Goal: Communication & Community: Share content

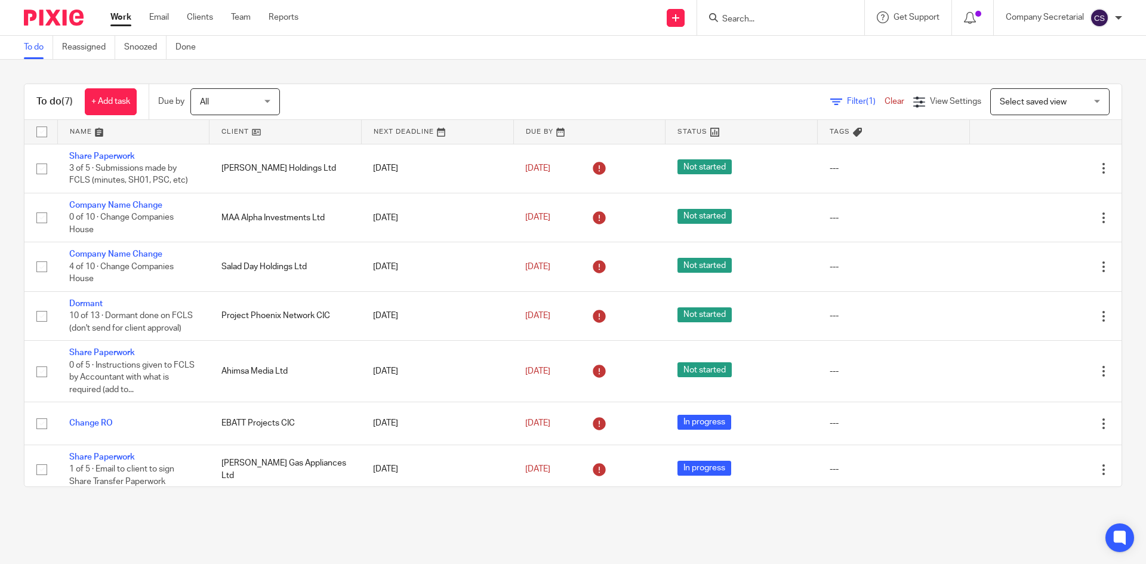
click at [69, 16] on img at bounding box center [54, 18] width 60 height 16
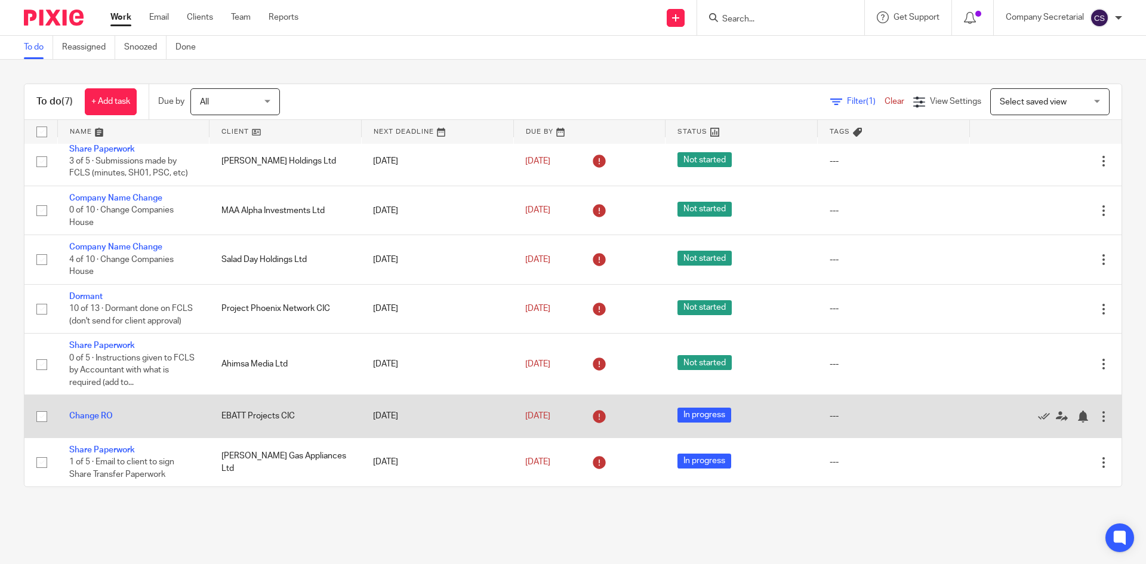
scroll to position [20, 0]
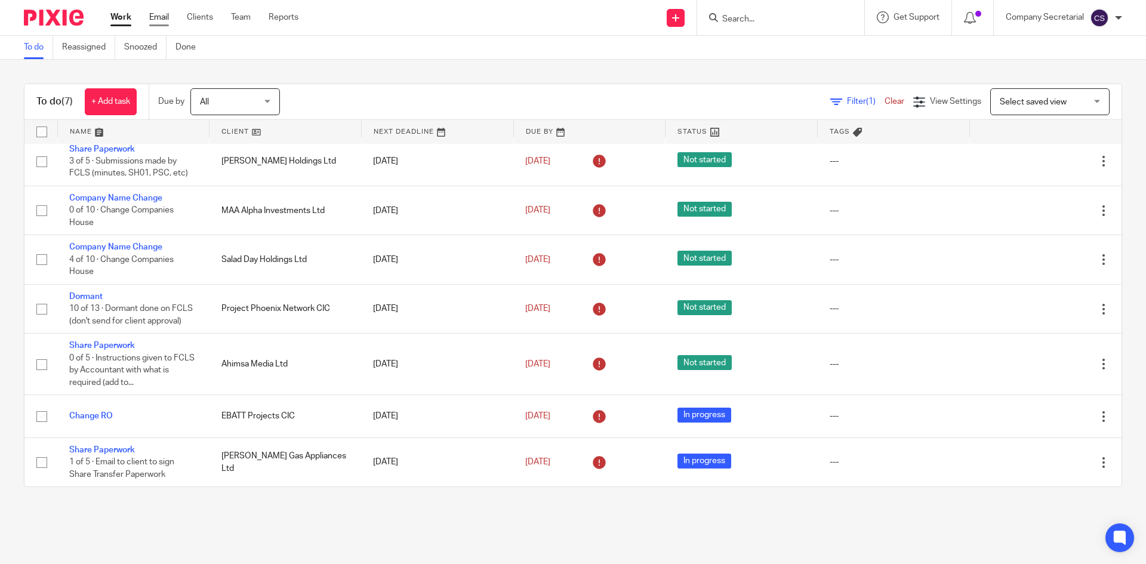
click at [167, 18] on link "Email" at bounding box center [159, 17] width 20 height 12
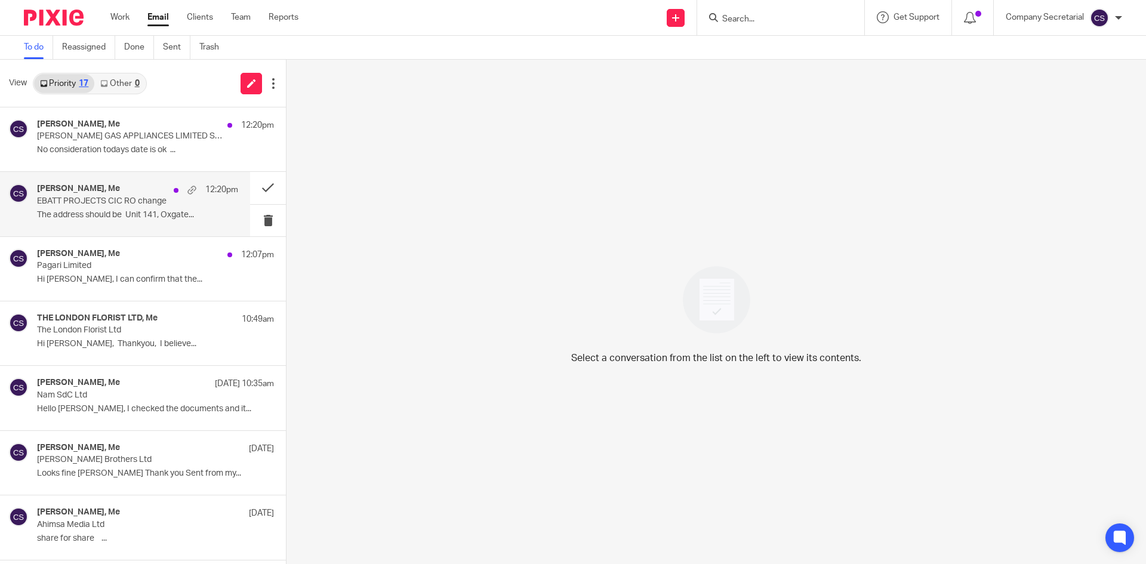
click at [161, 218] on p "The address should be Unit 141, Oxgate..." at bounding box center [137, 215] width 201 height 10
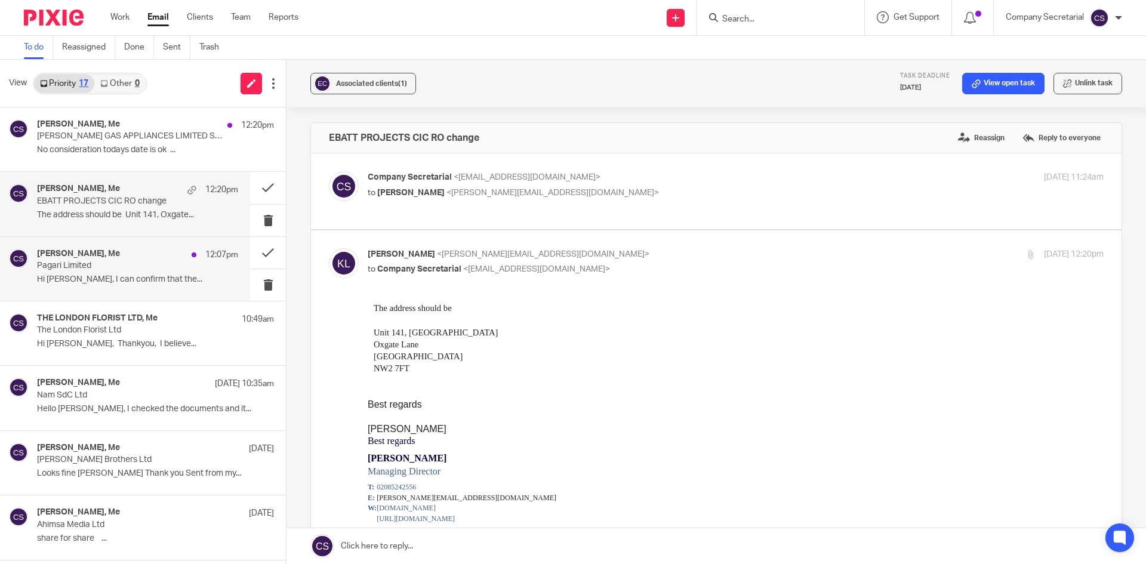
click at [136, 284] on p "Hi Sam, I can confirm that the..." at bounding box center [137, 280] width 201 height 10
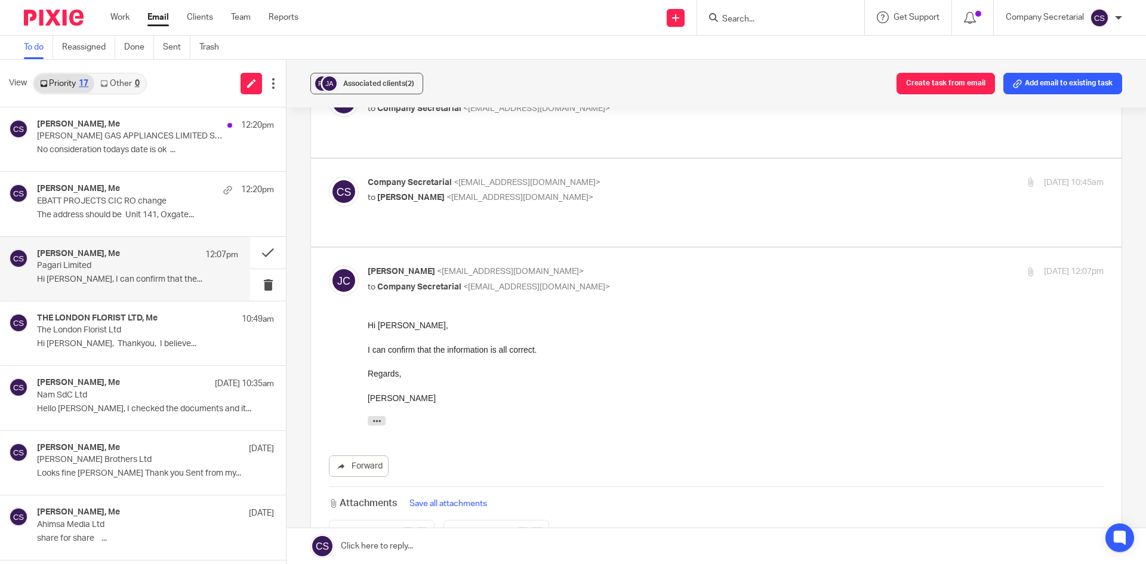
scroll to position [179, 0]
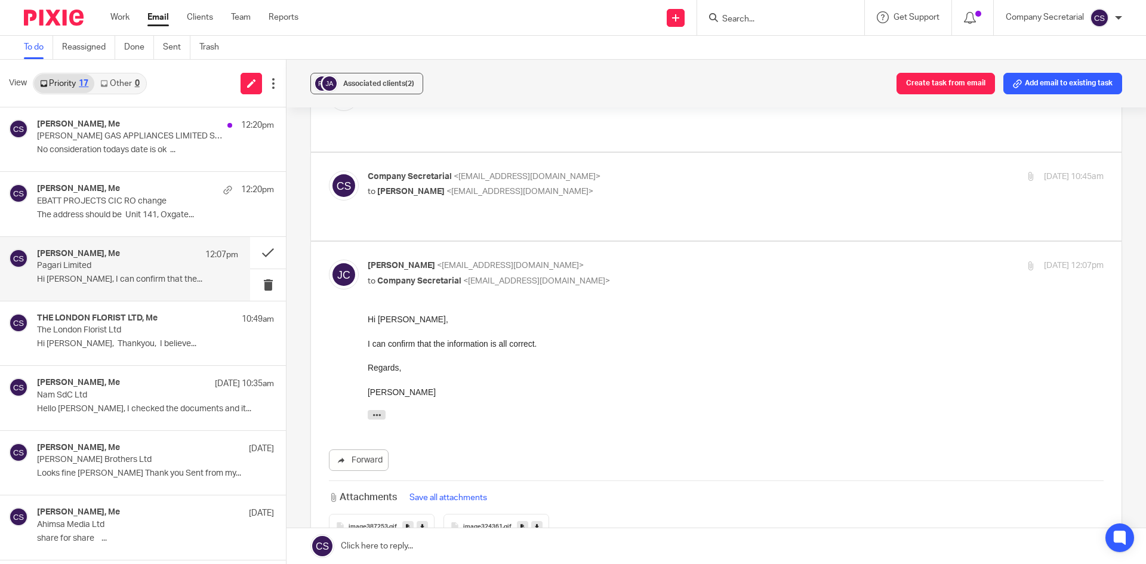
click at [458, 538] on link at bounding box center [717, 546] width 860 height 36
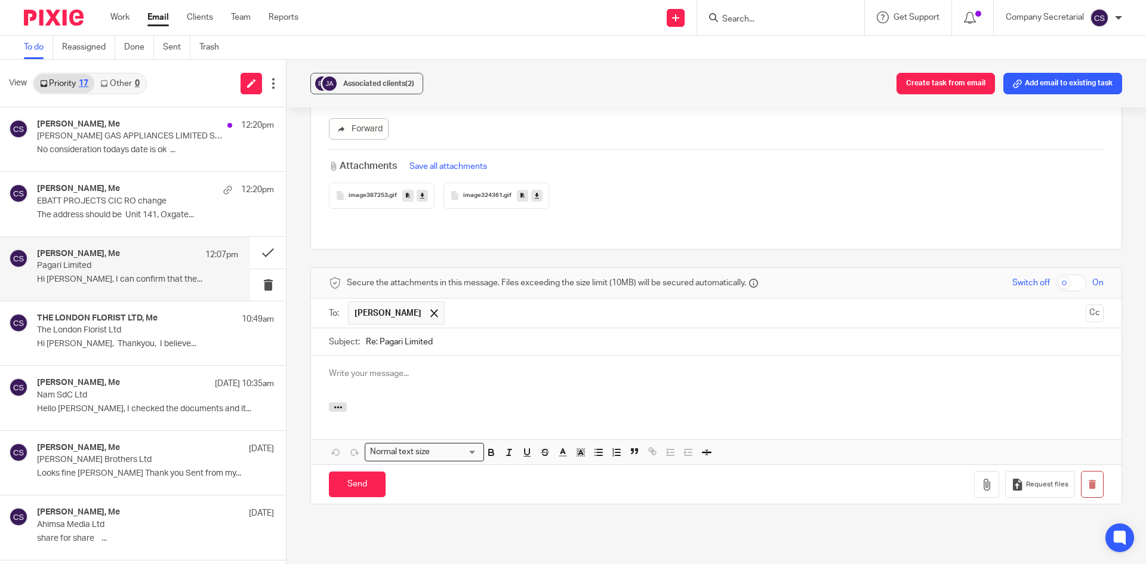
scroll to position [0, 0]
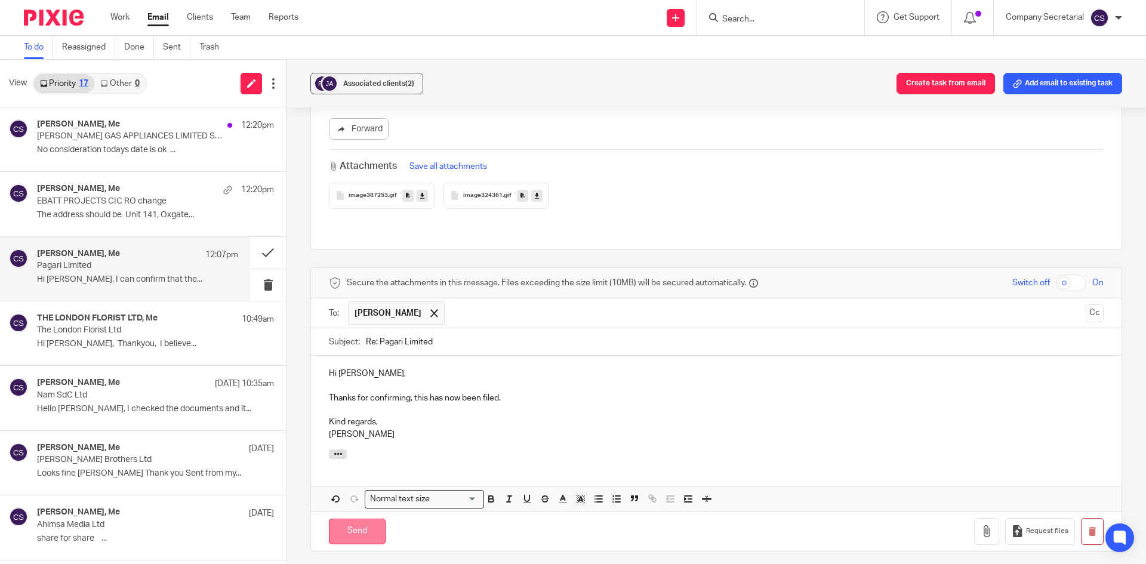
click at [372, 519] on input "Send" at bounding box center [357, 532] width 57 height 26
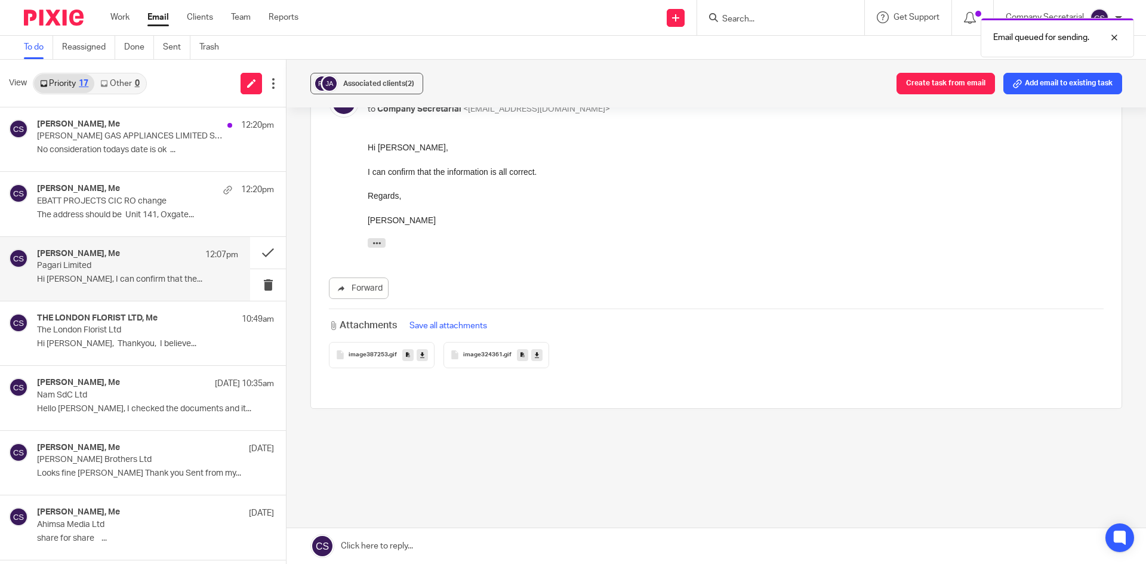
scroll to position [302, 0]
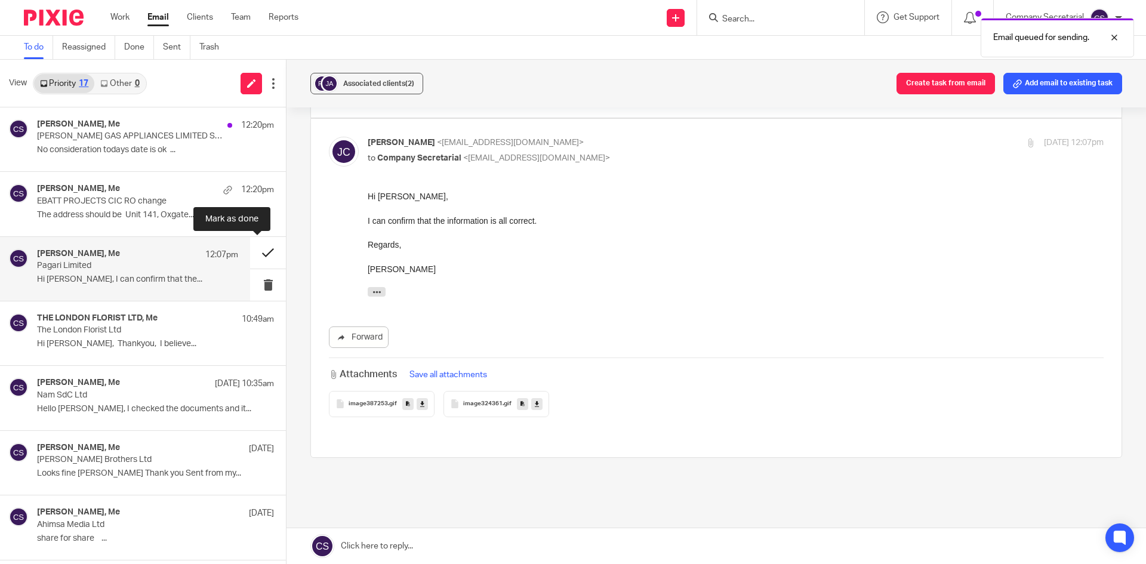
click at [250, 248] on button at bounding box center [268, 253] width 36 height 32
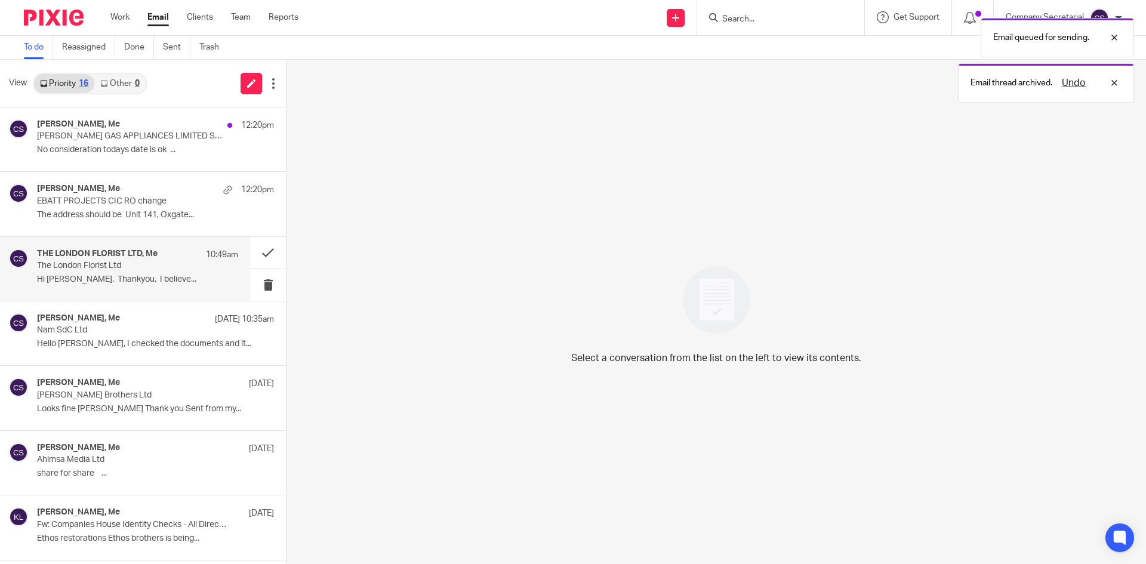
click at [150, 273] on div "THE LONDON FLORIST LTD, Me 10:49am The London Florist Ltd Hi Sam, Thankyou, I b…" at bounding box center [137, 269] width 201 height 40
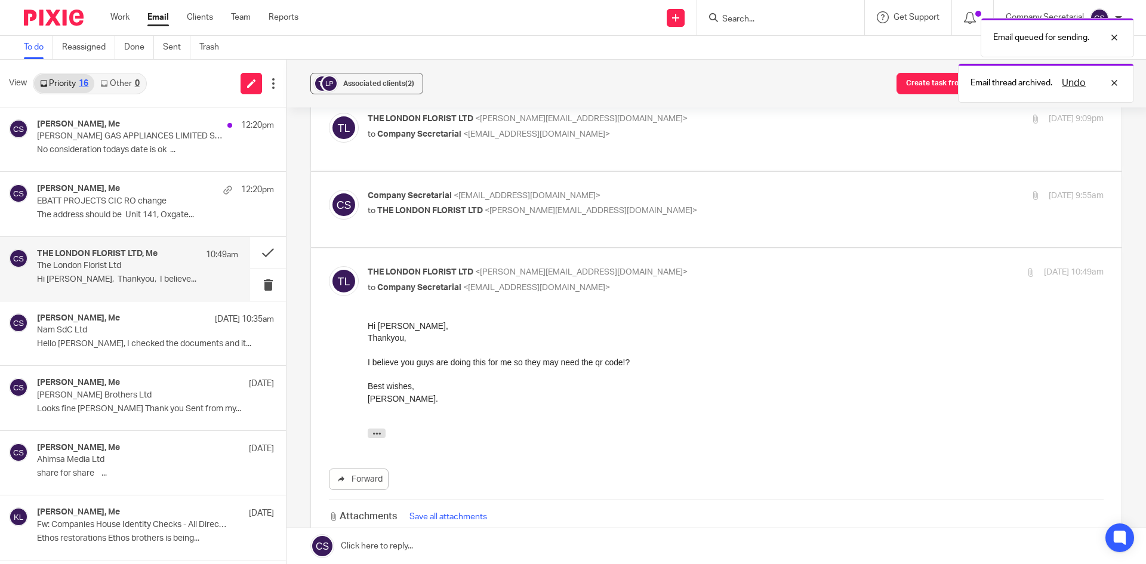
scroll to position [478, 0]
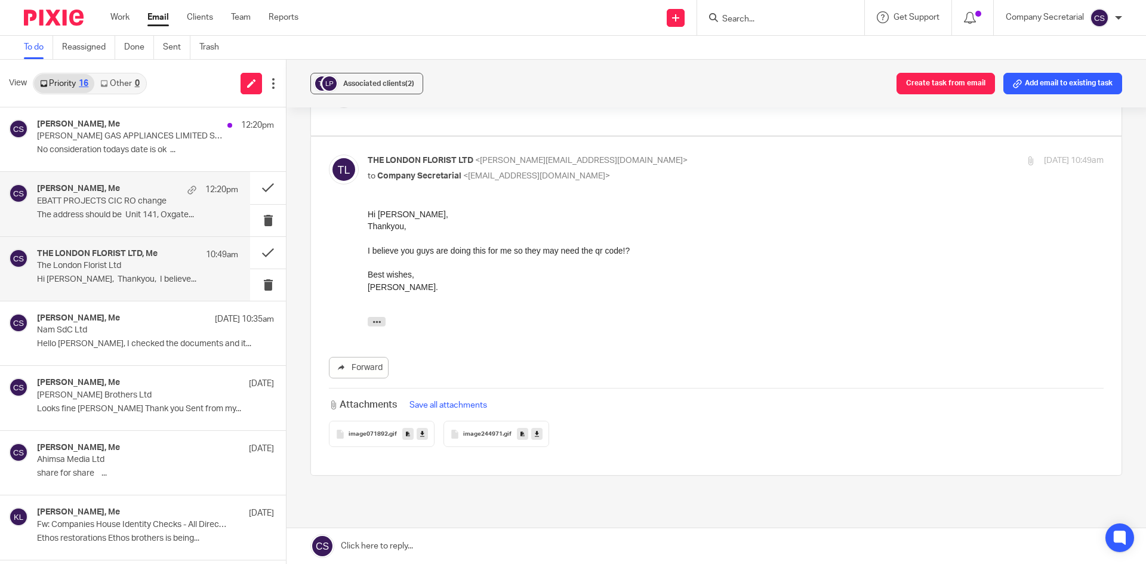
click at [134, 212] on p "The address should be Unit 141, Oxgate..." at bounding box center [137, 215] width 201 height 10
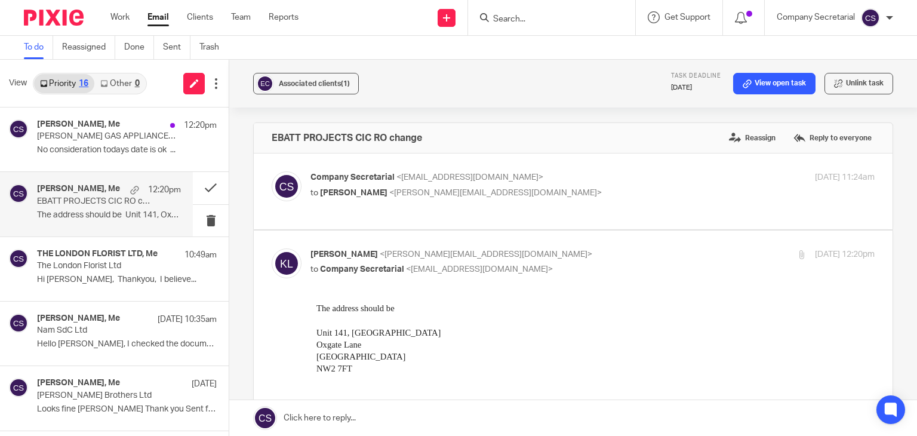
scroll to position [60, 0]
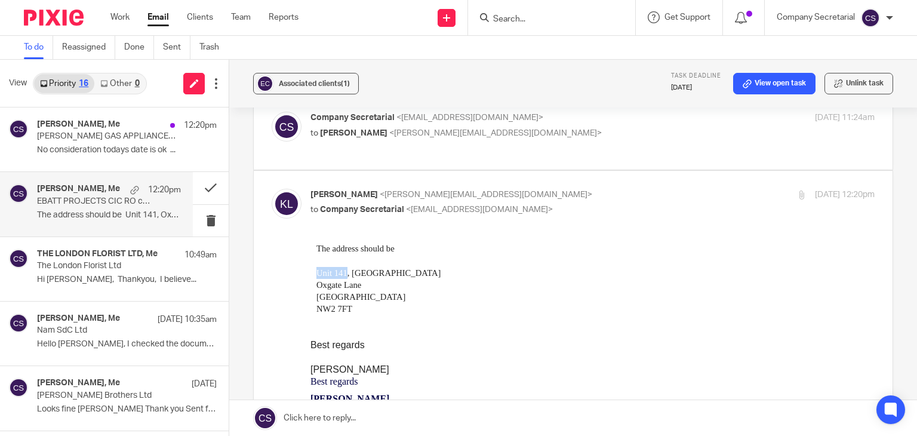
drag, startPoint x: 314, startPoint y: 271, endPoint x: 346, endPoint y: 273, distance: 32.3
copy span "Unit 141"
drag, startPoint x: 354, startPoint y: 271, endPoint x: 402, endPoint y: 273, distance: 47.8
click at [402, 273] on div "The address should be Unit 141, Oxgate House Oxgate Lane London NW2 7FT" at bounding box center [592, 278] width 552 height 73
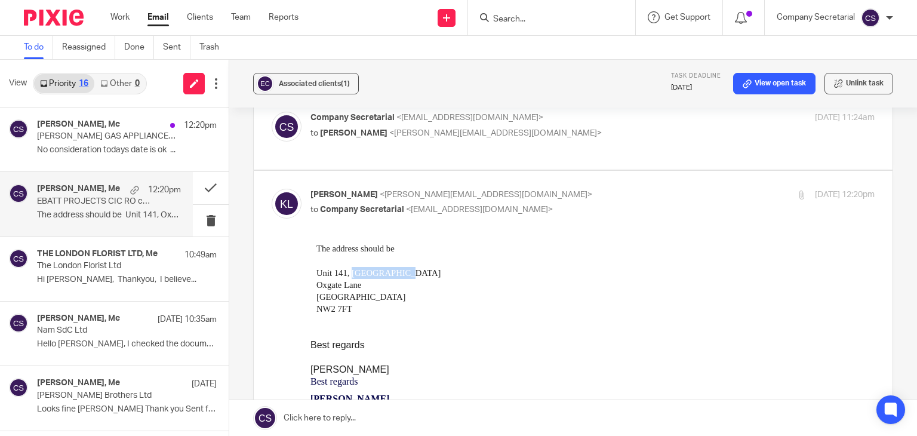
copy span "Oxgate House"
drag, startPoint x: 374, startPoint y: 285, endPoint x: 318, endPoint y: 282, distance: 55.6
click at [318, 282] on div "The address should be Unit 141, Oxgate House Oxgate Lane London NW2 7FT" at bounding box center [592, 278] width 552 height 73
copy span "Oxgate Lane"
click at [331, 292] on span "London" at bounding box center [360, 296] width 89 height 10
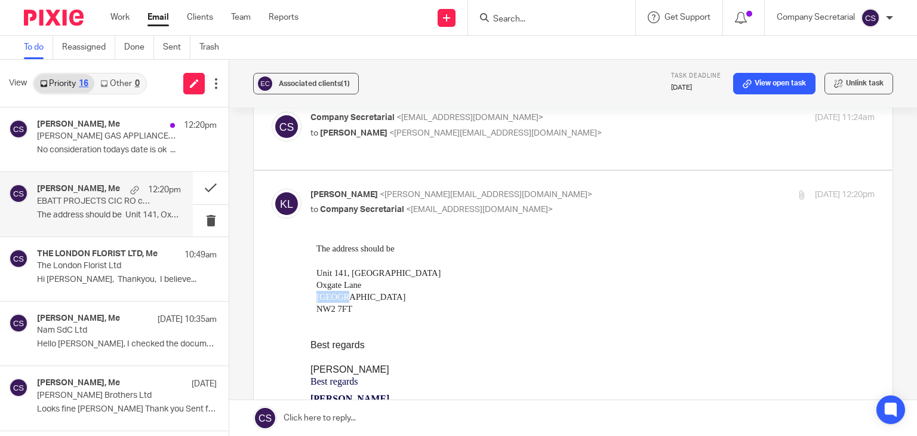
click at [331, 292] on span "London" at bounding box center [360, 296] width 89 height 10
copy span "London"
drag, startPoint x: 359, startPoint y: 306, endPoint x: 310, endPoint y: 312, distance: 48.7
copy span "NW2 7FT"
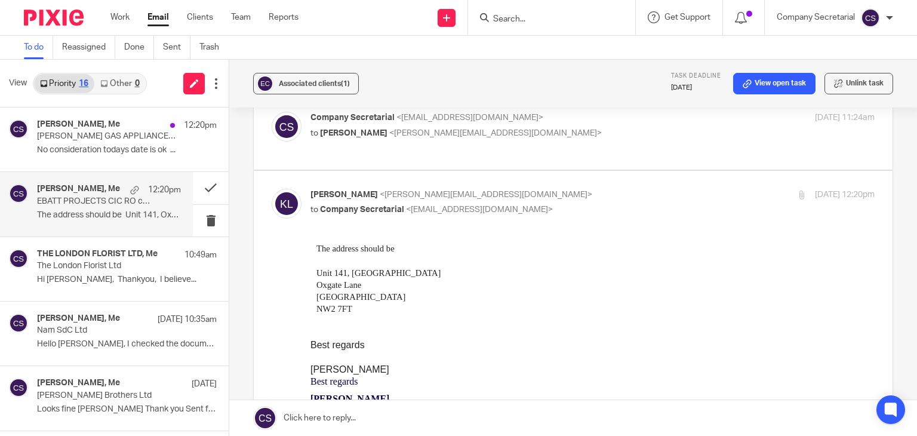
click at [561, 344] on div "Best regards" at bounding box center [592, 344] width 564 height 12
click at [399, 408] on link at bounding box center [573, 418] width 688 height 36
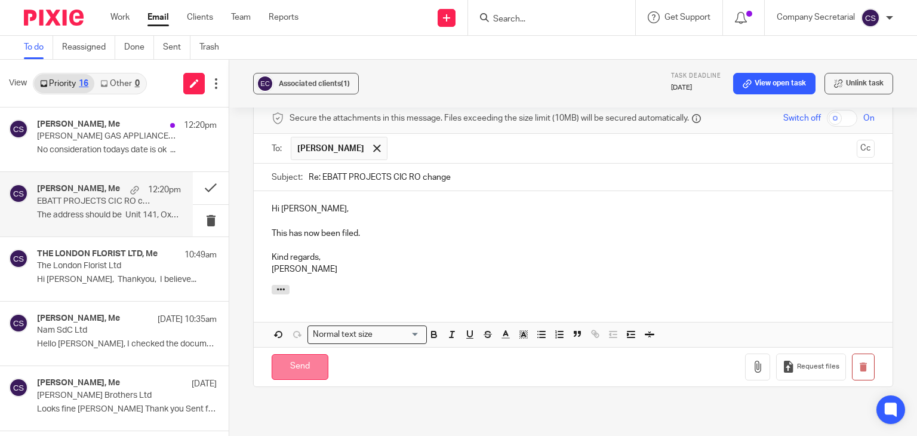
click at [315, 354] on input "Send" at bounding box center [300, 367] width 57 height 26
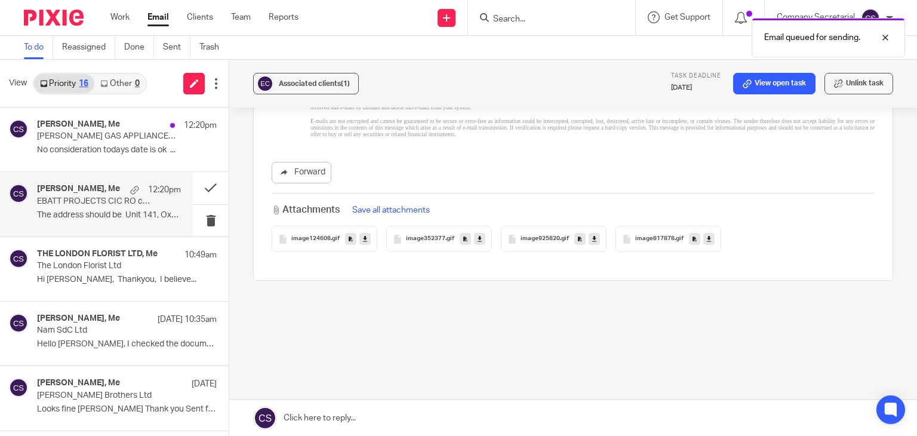
scroll to position [862, 0]
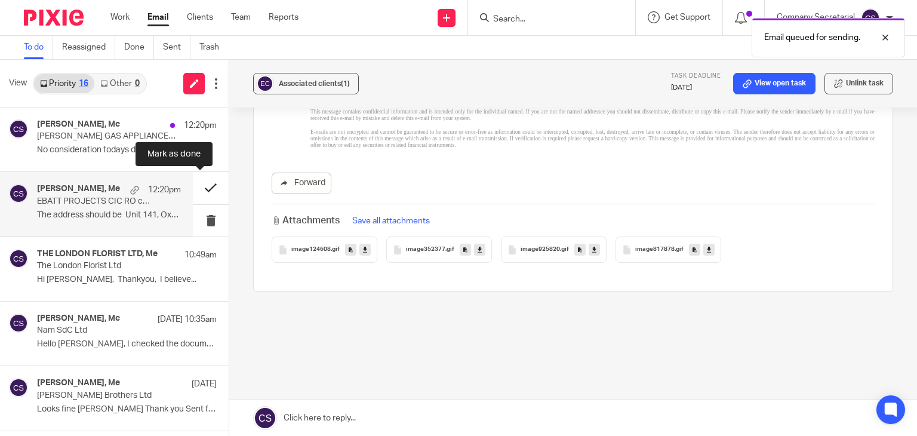
click at [193, 185] on button at bounding box center [211, 188] width 36 height 32
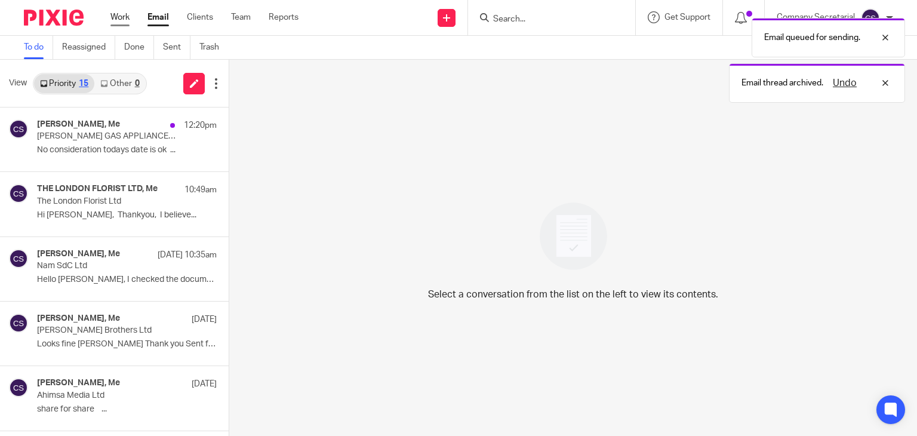
click at [125, 17] on link "Work" at bounding box center [119, 17] width 19 height 12
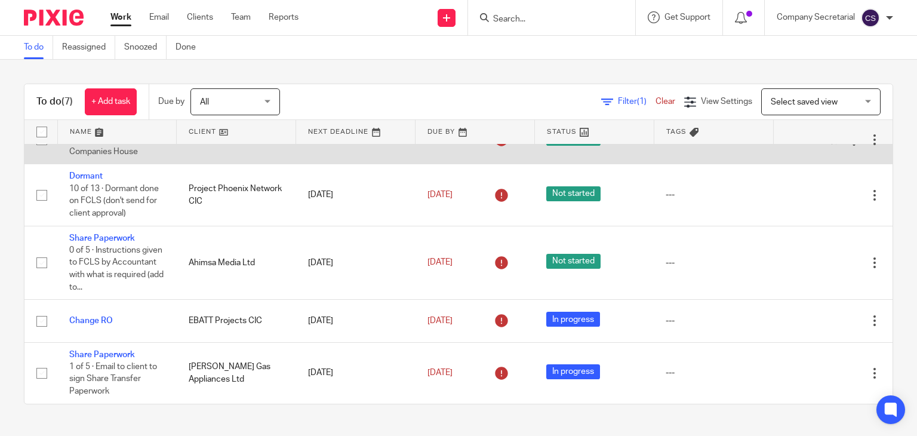
scroll to position [167, 0]
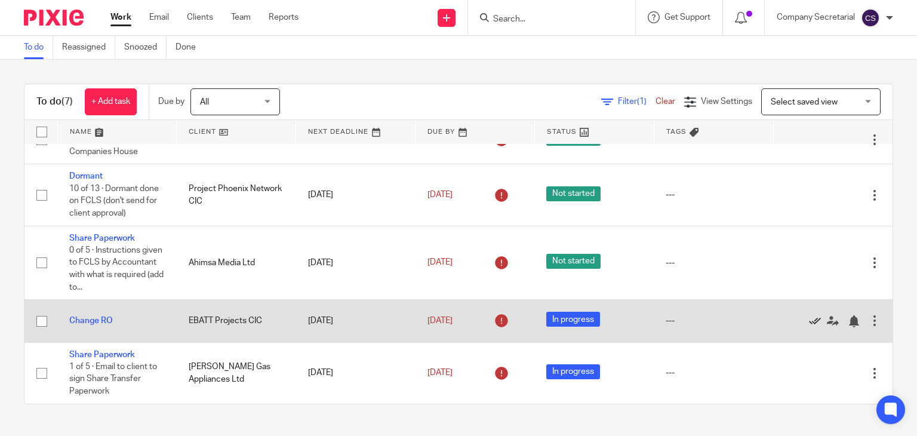
click at [809, 321] on icon at bounding box center [815, 321] width 12 height 12
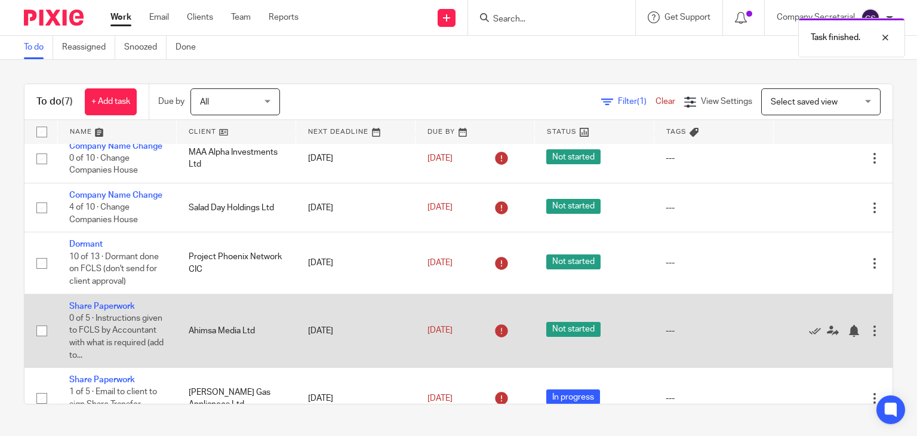
scroll to position [0, 0]
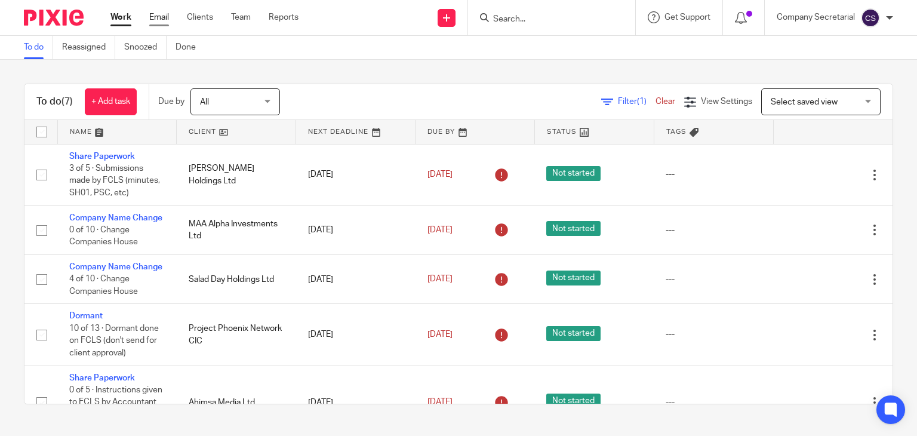
click at [165, 17] on link "Email" at bounding box center [159, 17] width 20 height 12
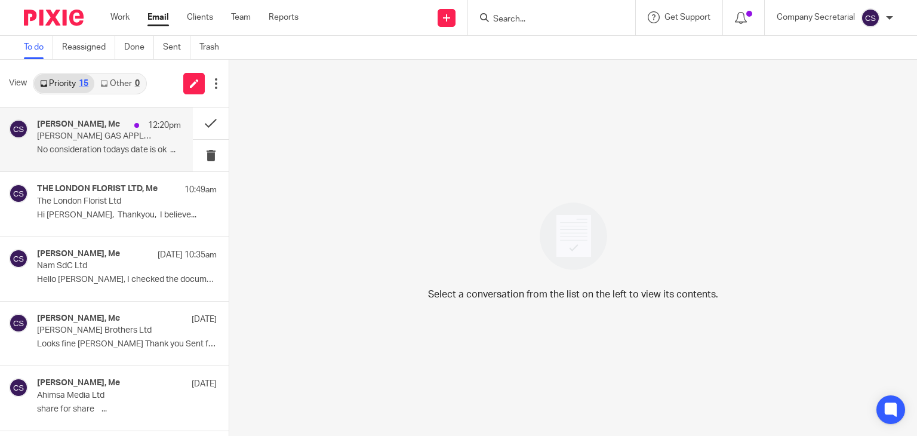
click at [120, 149] on p "No consideration todays date is ok ..." at bounding box center [109, 150] width 144 height 10
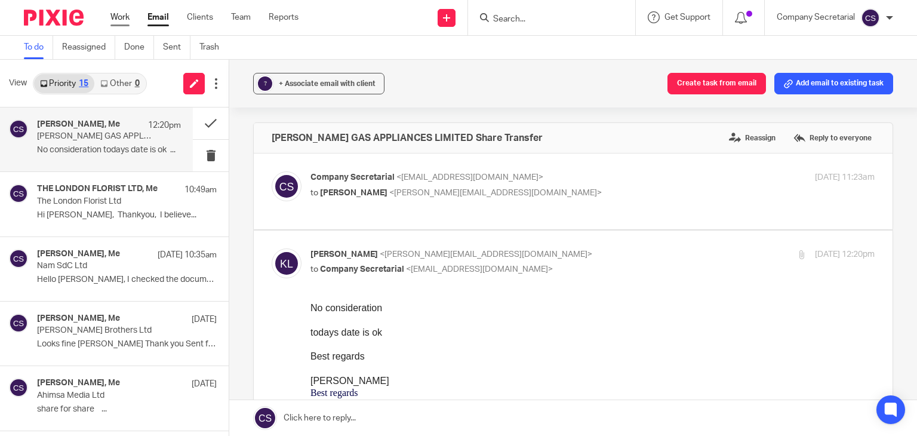
click at [122, 15] on link "Work" at bounding box center [119, 17] width 19 height 12
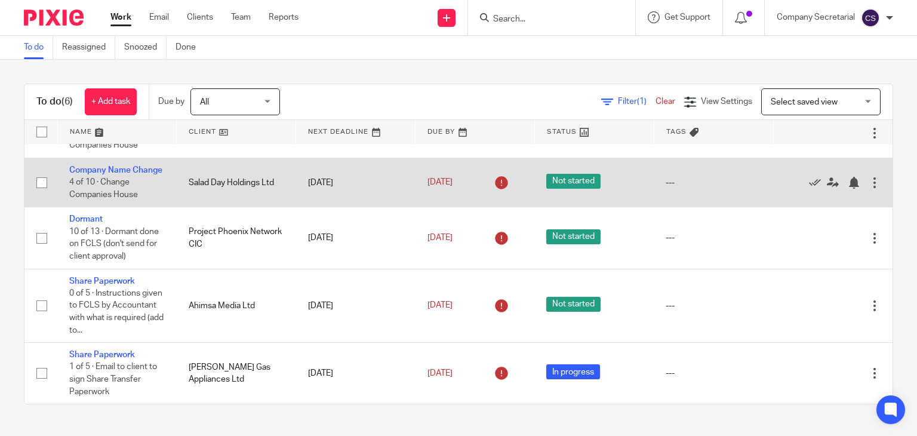
scroll to position [124, 0]
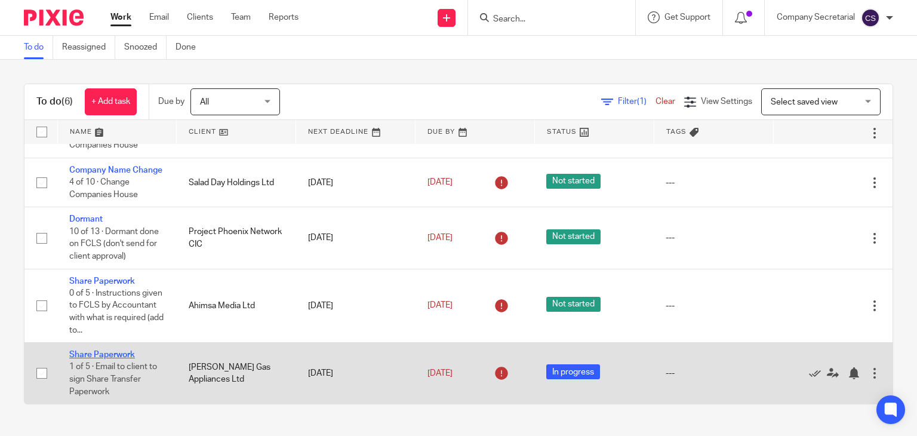
click at [97, 353] on link "Share Paperwork" at bounding box center [102, 354] width 66 height 8
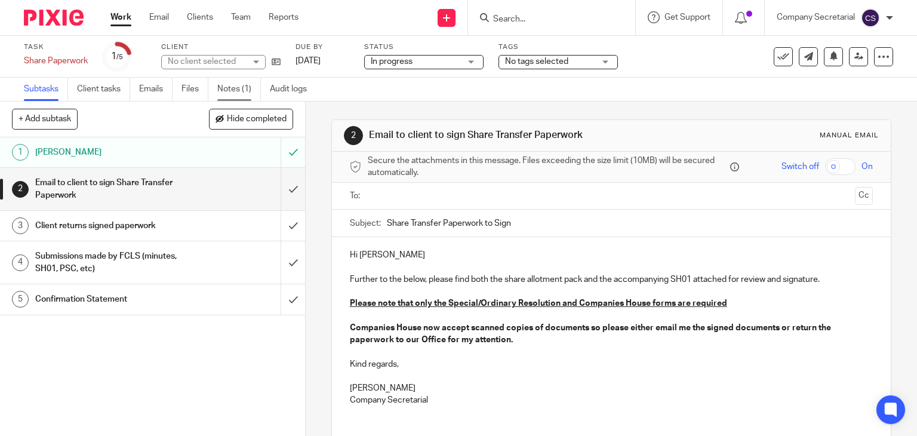
click at [248, 88] on link "Notes (1)" at bounding box center [239, 89] width 44 height 23
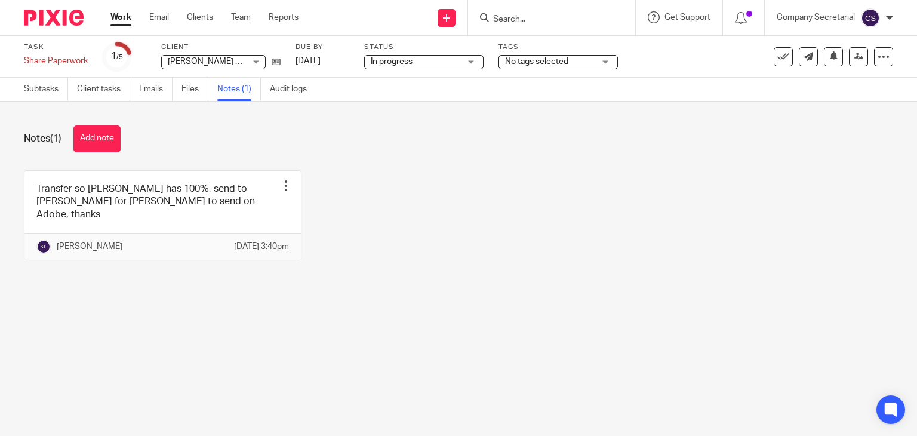
click at [54, 21] on img at bounding box center [54, 18] width 60 height 16
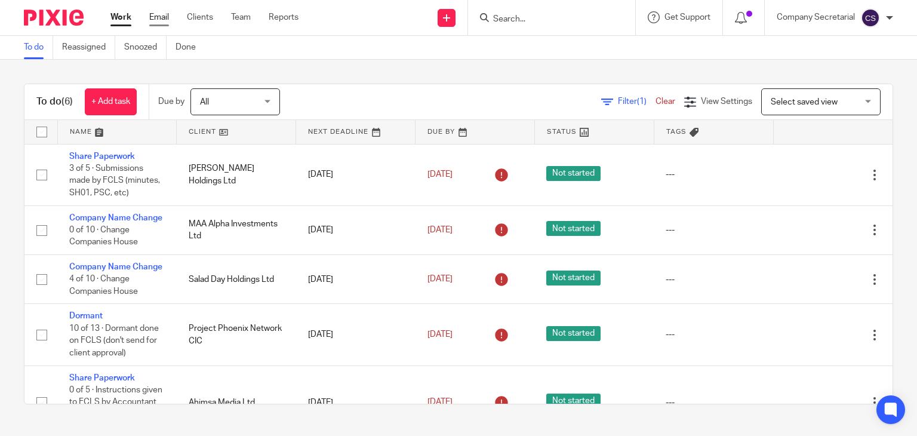
click at [161, 20] on link "Email" at bounding box center [159, 17] width 20 height 12
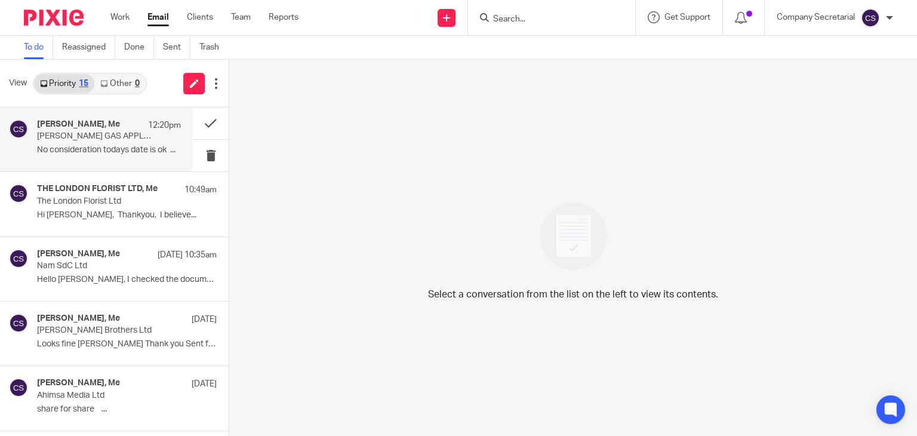
click at [115, 149] on p "No consideration todays date is ok ..." at bounding box center [109, 150] width 144 height 10
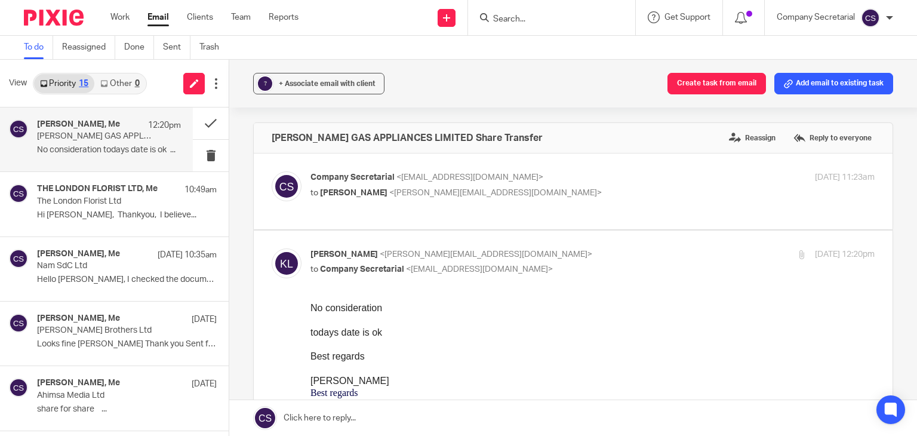
click at [436, 417] on link at bounding box center [573, 418] width 688 height 36
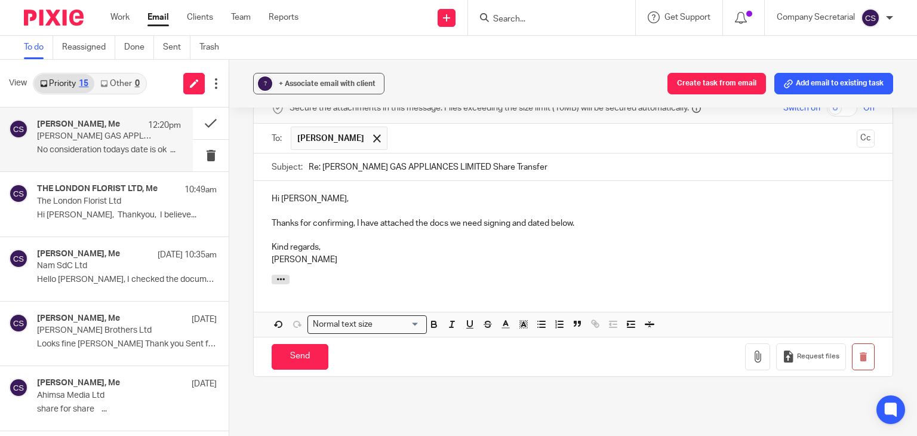
click at [458, 139] on input "text" at bounding box center [622, 138] width 458 height 23
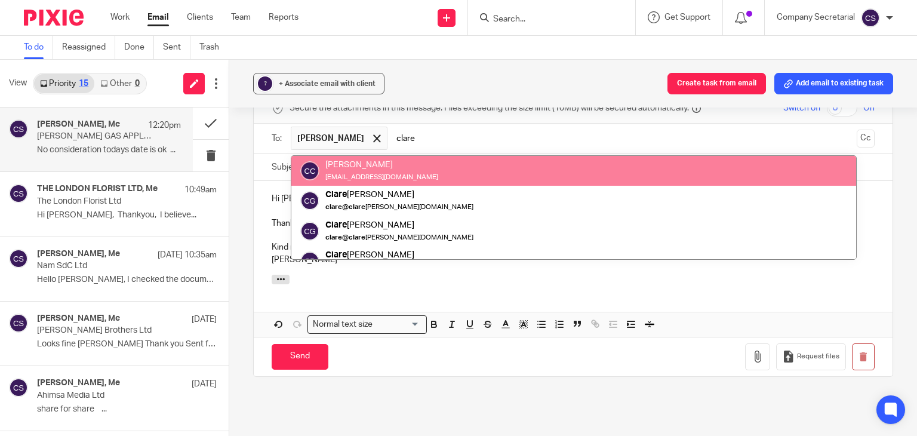
type input "clare"
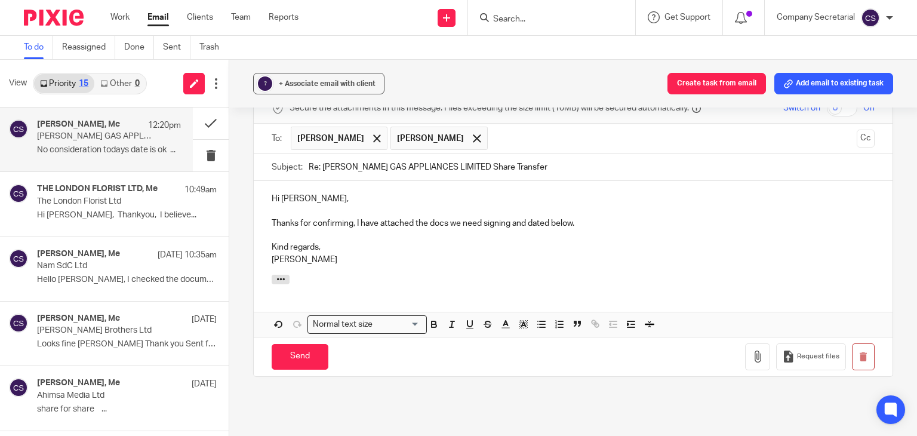
click at [392, 266] on div "Hi Keith, Thanks for confirming, I have attached the docs we need signing and d…" at bounding box center [573, 228] width 639 height 94
click at [752, 352] on icon "button" at bounding box center [758, 356] width 12 height 12
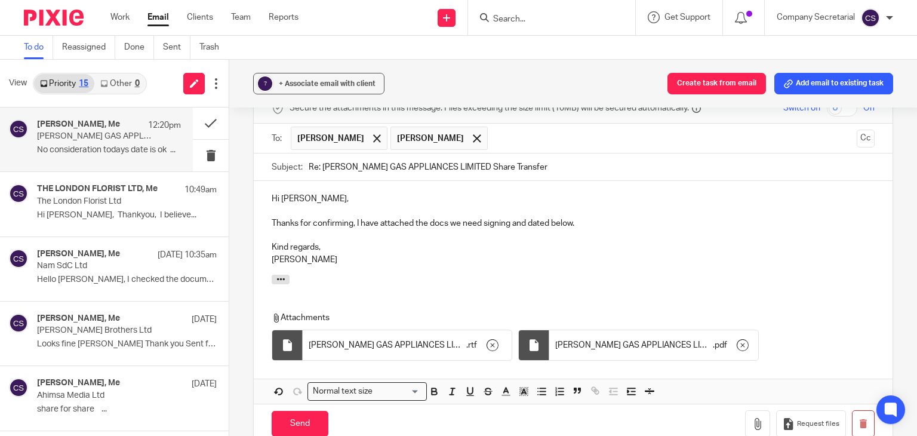
scroll to position [1150, 0]
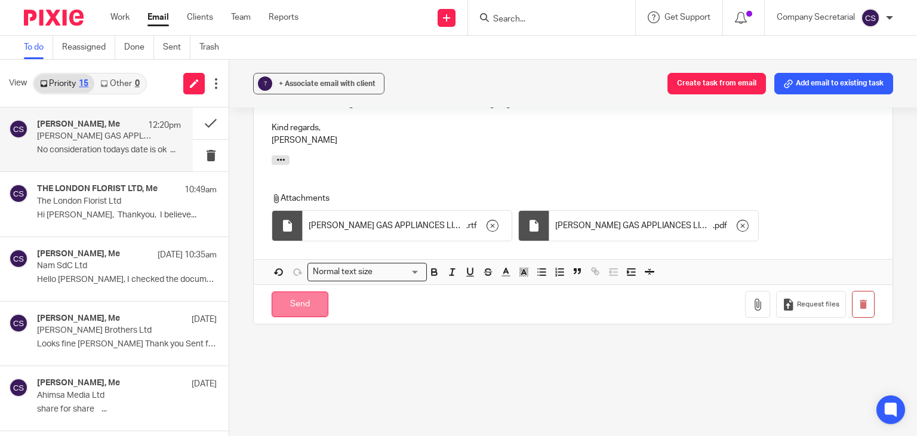
click at [316, 303] on input "Send" at bounding box center [300, 304] width 57 height 26
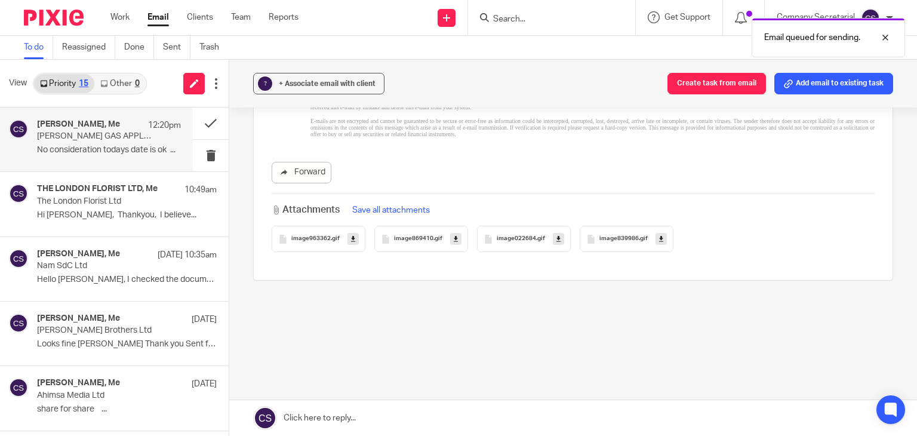
scroll to position [824, 0]
click at [195, 118] on button at bounding box center [211, 123] width 36 height 32
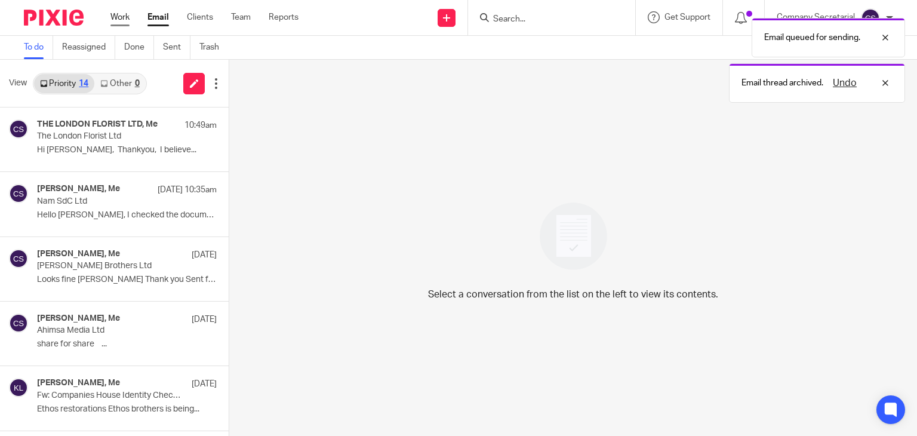
click at [125, 13] on link "Work" at bounding box center [119, 17] width 19 height 12
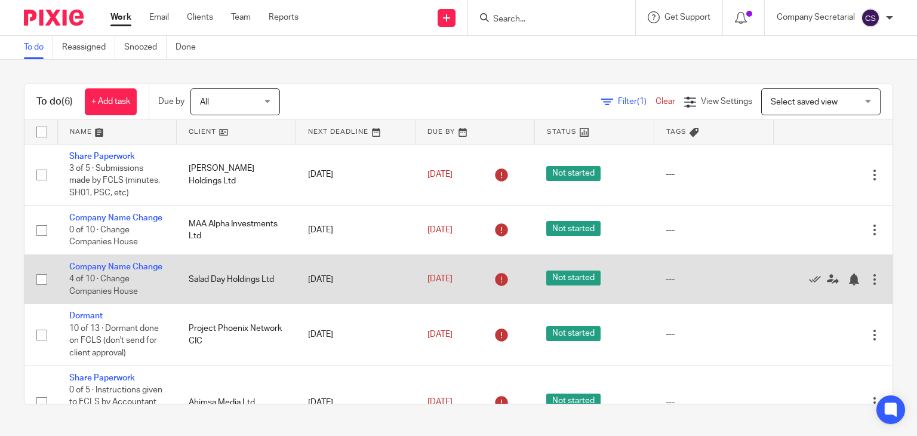
scroll to position [124, 0]
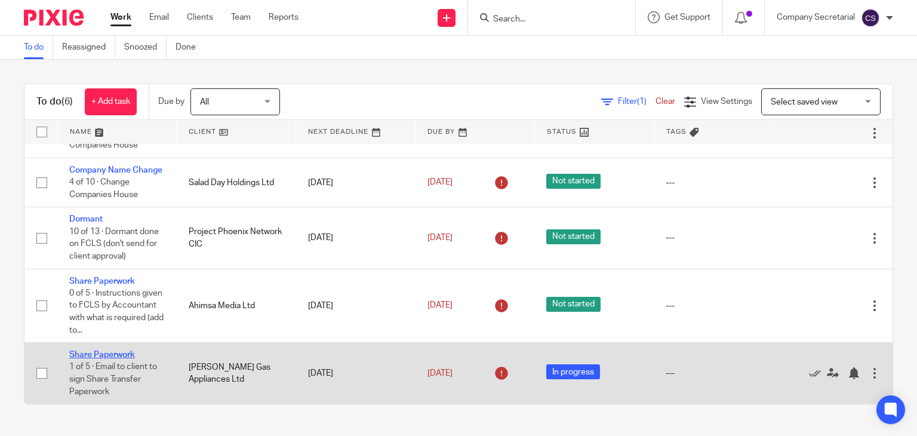
click at [116, 353] on link "Share Paperwork" at bounding box center [102, 354] width 66 height 8
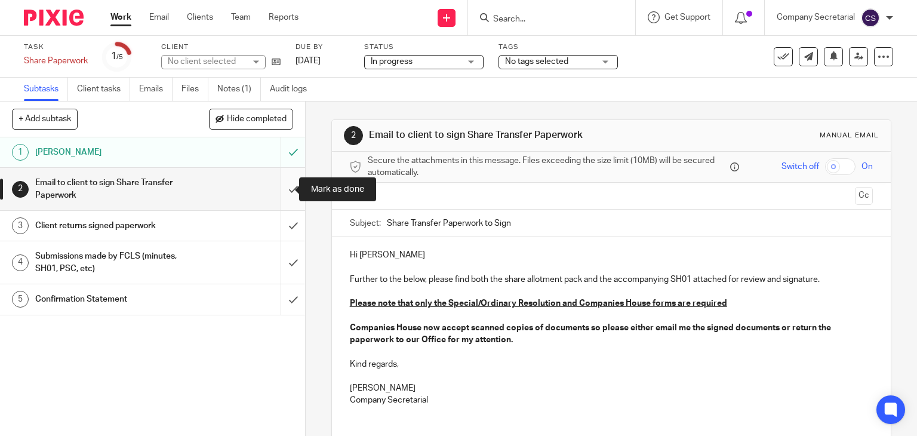
click at [284, 189] on input "submit" at bounding box center [152, 189] width 305 height 42
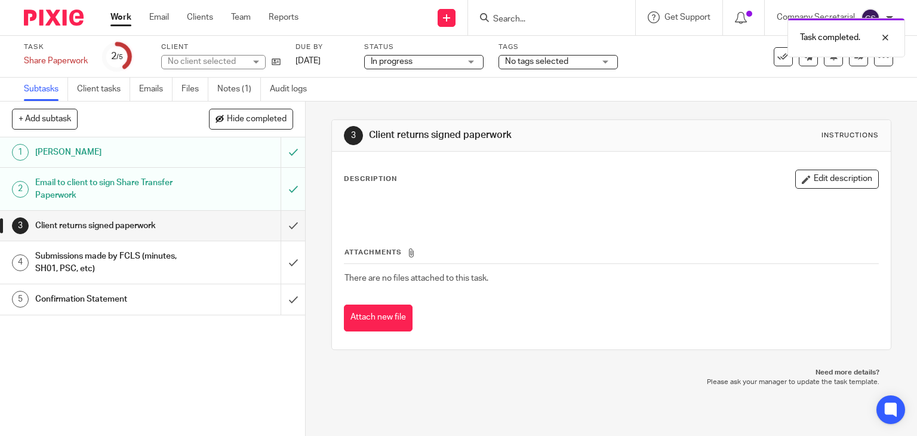
click at [52, 13] on img at bounding box center [54, 18] width 60 height 16
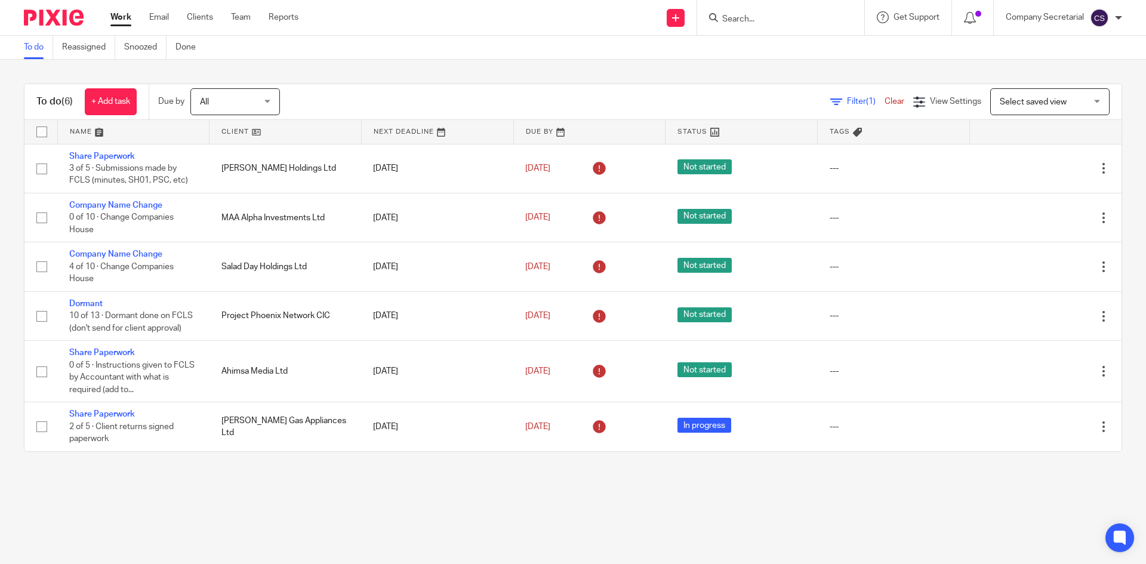
click at [735, 16] on input "Search" at bounding box center [774, 19] width 107 height 11
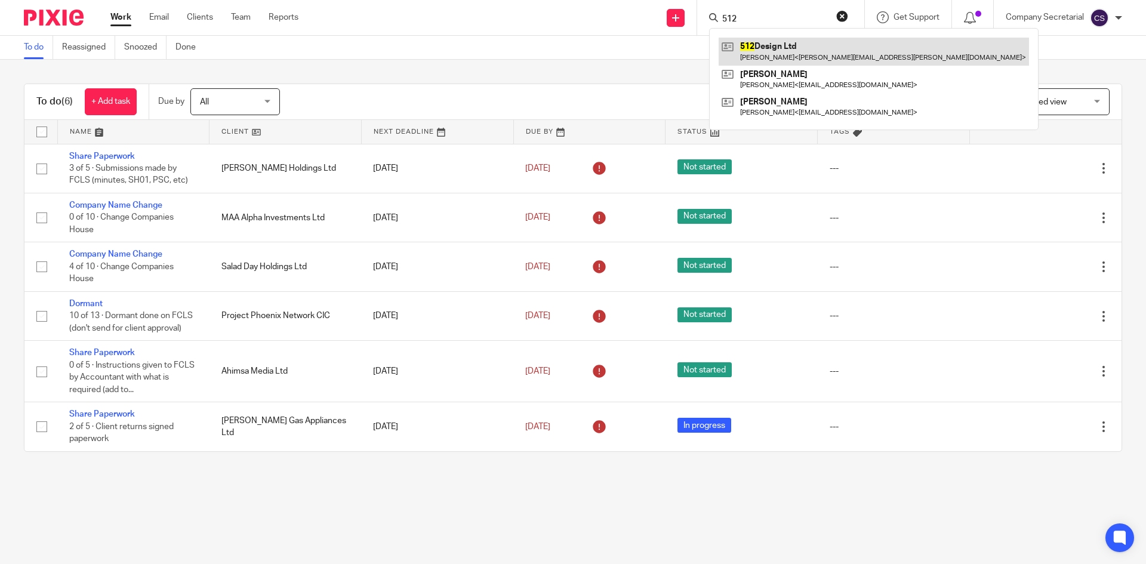
type input "512"
click at [763, 47] on link at bounding box center [874, 51] width 310 height 27
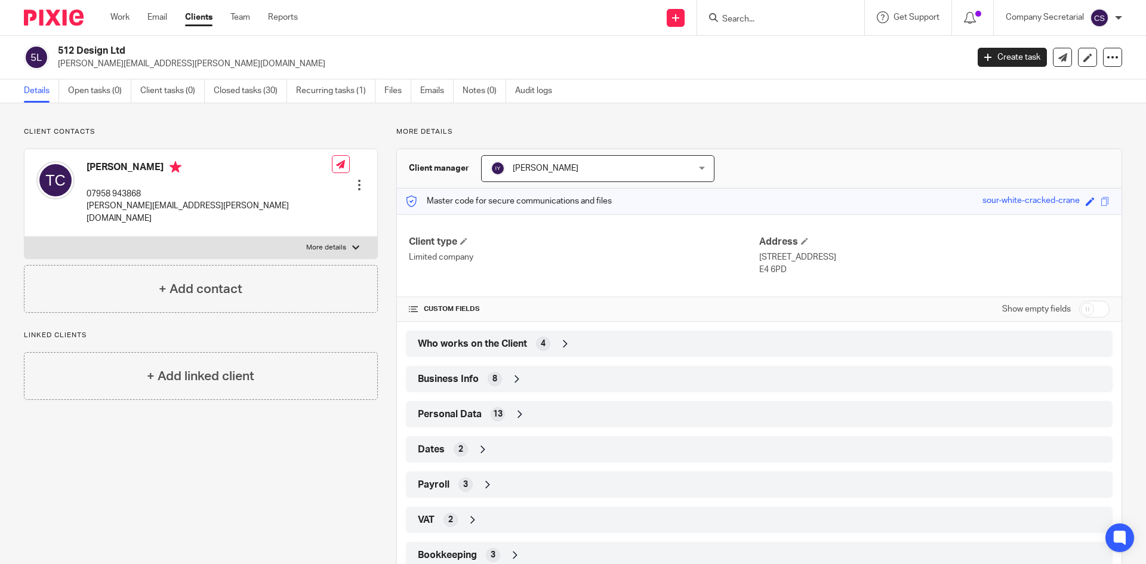
click at [89, 50] on h2 "512 Design Ltd" at bounding box center [419, 51] width 722 height 13
copy div "512 Design Ltd"
click at [1058, 61] on icon at bounding box center [1062, 57] width 9 height 9
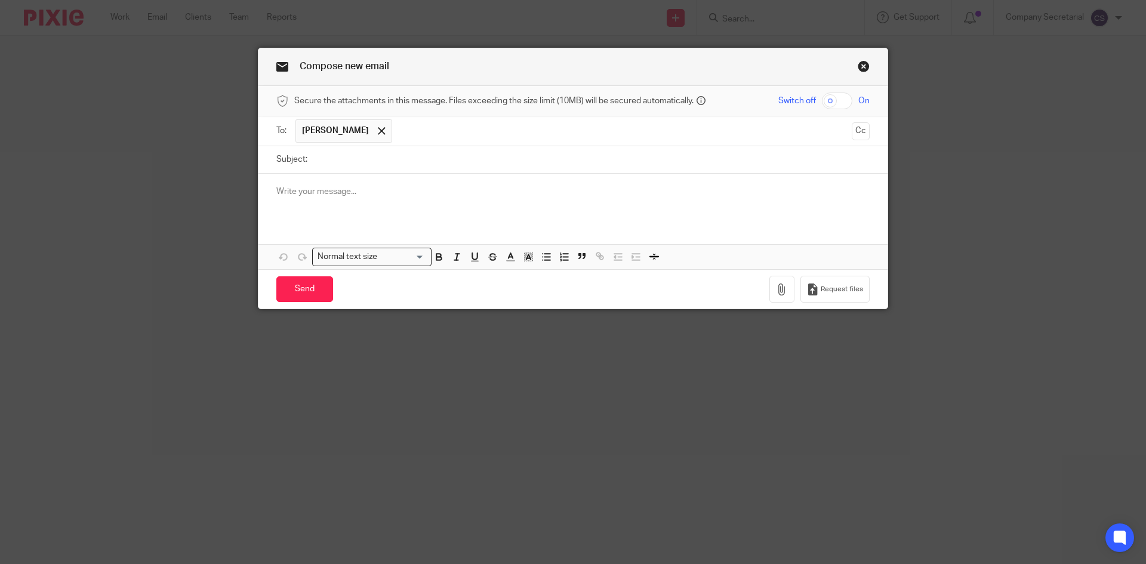
click at [421, 163] on input "Subject:" at bounding box center [591, 159] width 556 height 27
paste input "512 Design Ltd"
type input "512 Design Ltd"
click at [381, 199] on div at bounding box center [572, 197] width 629 height 47
click at [368, 189] on p at bounding box center [572, 192] width 593 height 12
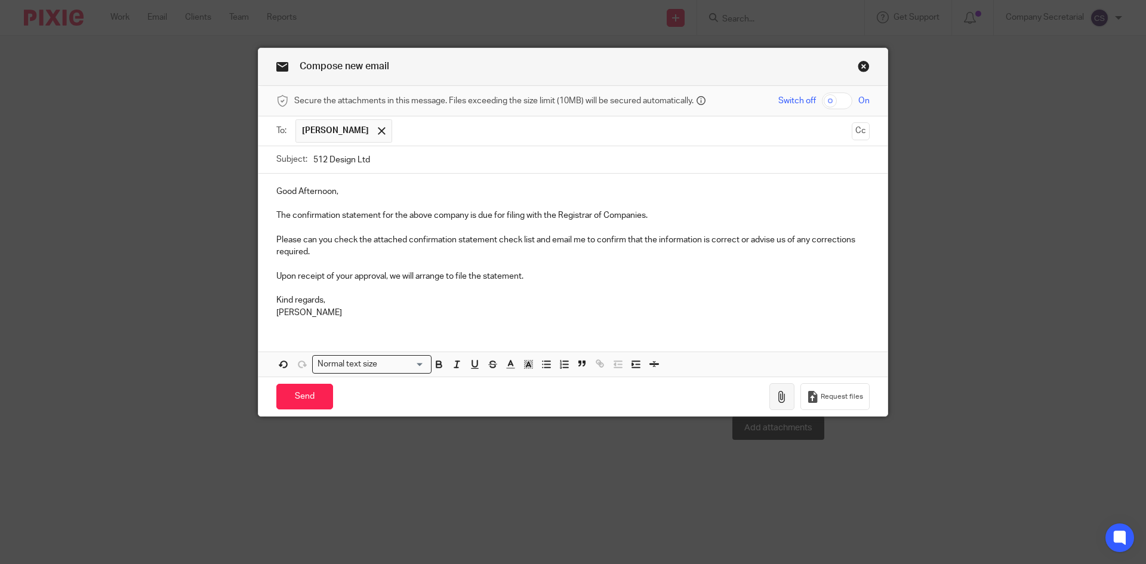
click at [777, 395] on icon "button" at bounding box center [782, 397] width 12 height 12
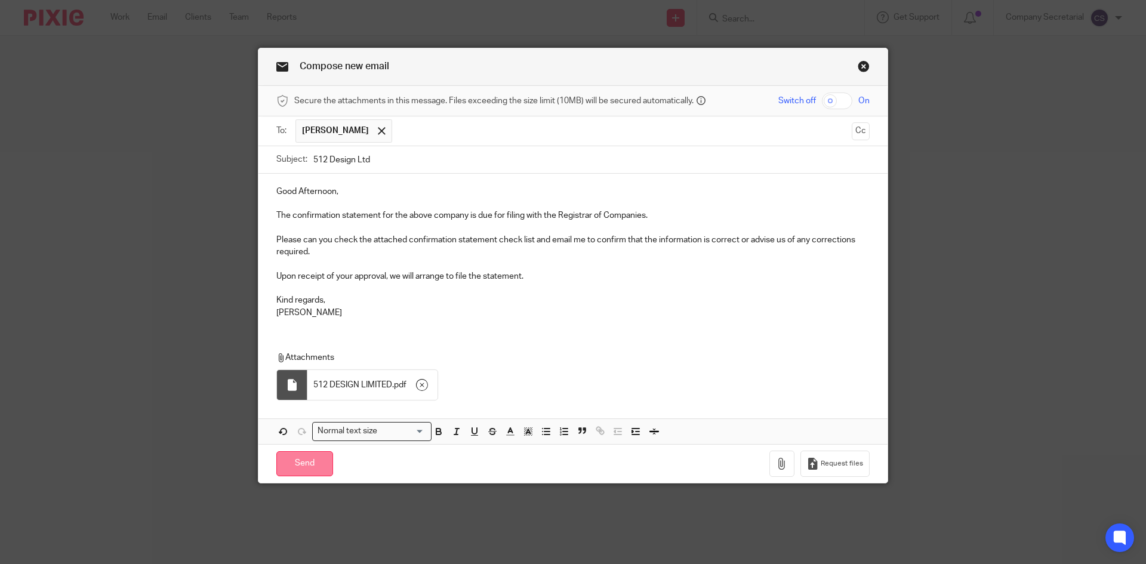
click at [316, 461] on input "Send" at bounding box center [304, 464] width 57 height 26
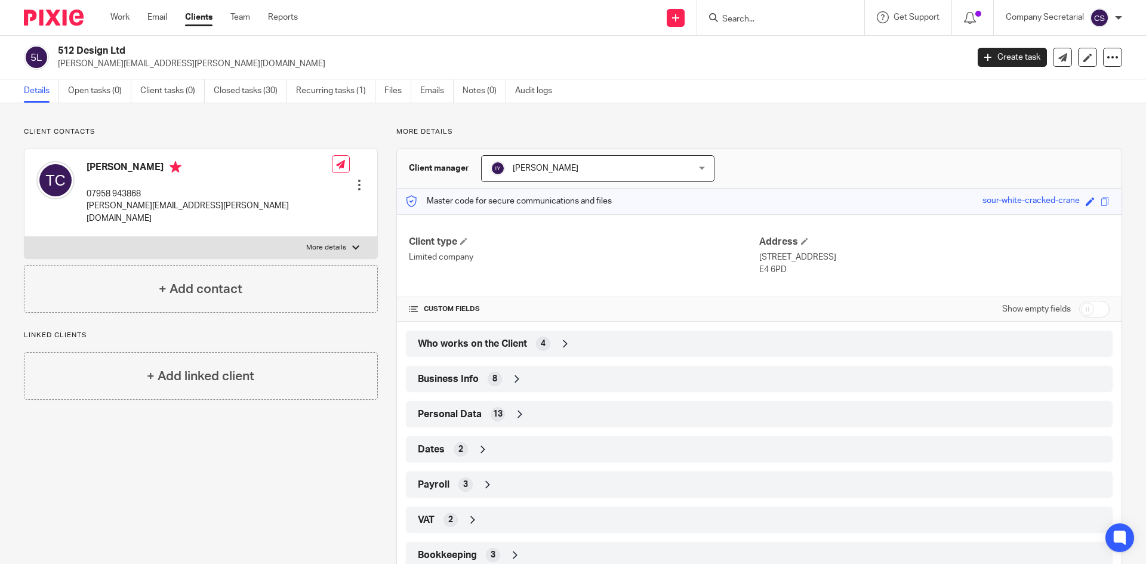
click at [58, 16] on img at bounding box center [54, 18] width 60 height 16
